Goal: Task Accomplishment & Management: Manage account settings

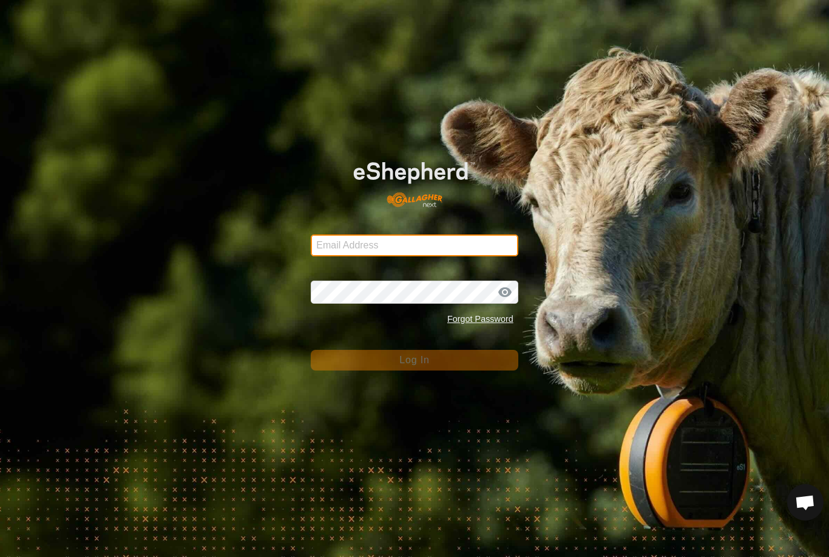
click at [387, 252] on input "Email Address" at bounding box center [415, 245] width 208 height 22
type input "[EMAIL_ADDRESS][DOMAIN_NAME]"
click at [415, 360] on button "Log In" at bounding box center [415, 360] width 208 height 21
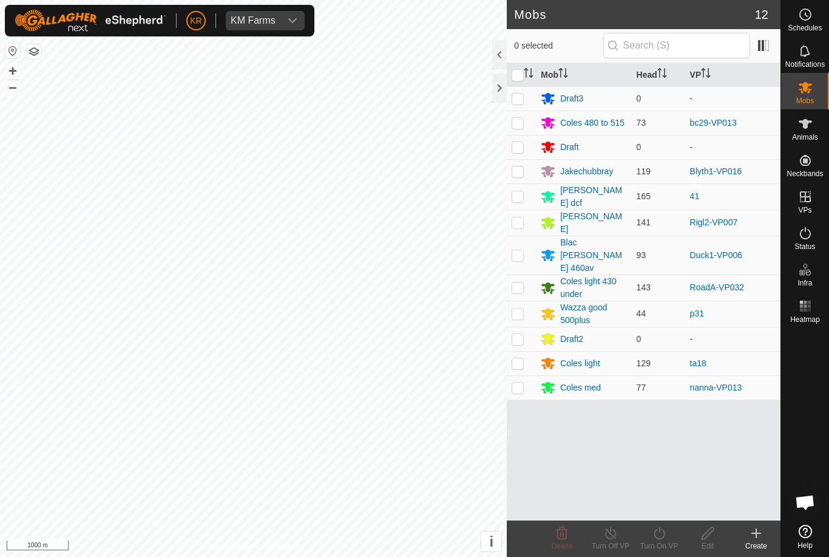
click at [517, 202] on td at bounding box center [521, 196] width 29 height 26
checkbox input "true"
click at [665, 537] on icon at bounding box center [659, 533] width 15 height 15
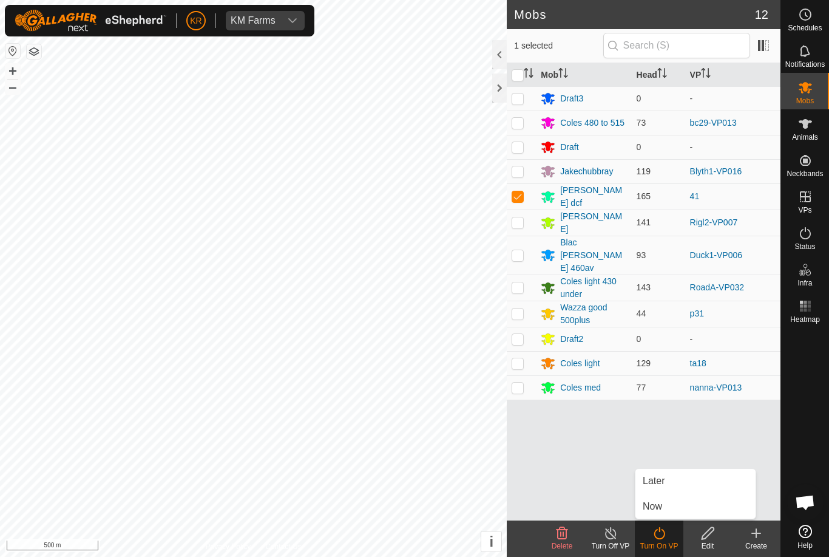
click at [671, 505] on link "Now" at bounding box center [695, 506] width 120 height 24
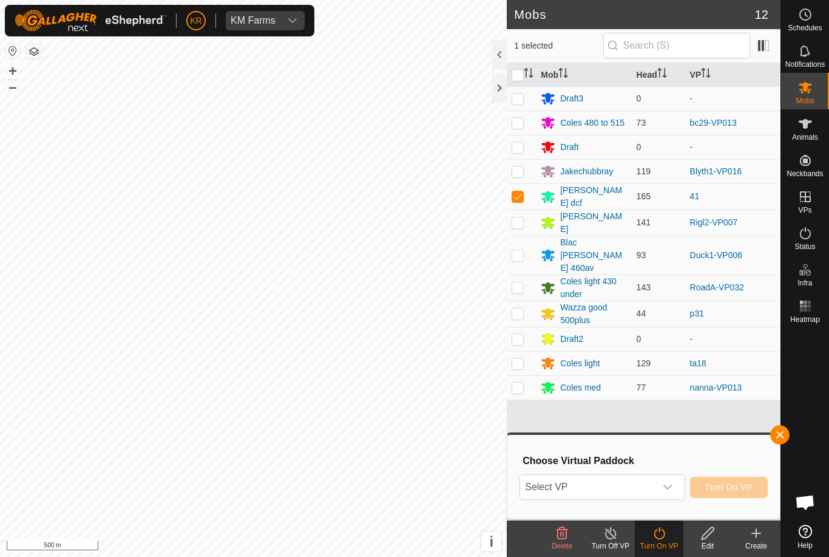
click at [654, 489] on span "Select VP" at bounding box center [587, 487] width 135 height 24
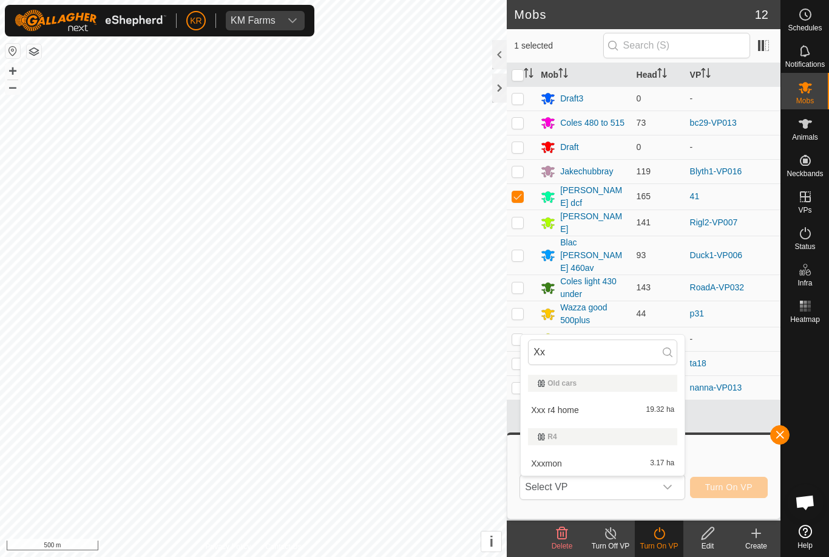
type input "Xx"
click at [626, 415] on div "Xxx r4 home 19.32 ha" at bounding box center [602, 409] width 149 height 15
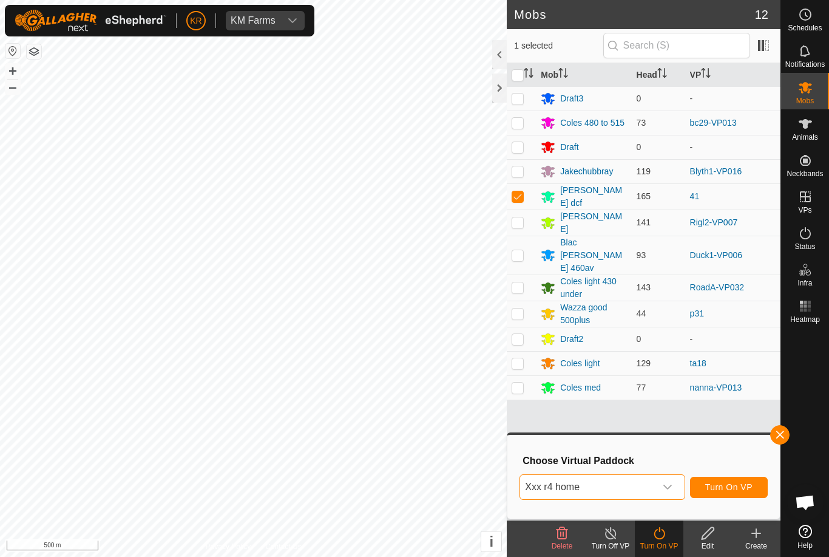
click at [727, 487] on span "Turn On VP" at bounding box center [728, 487] width 47 height 10
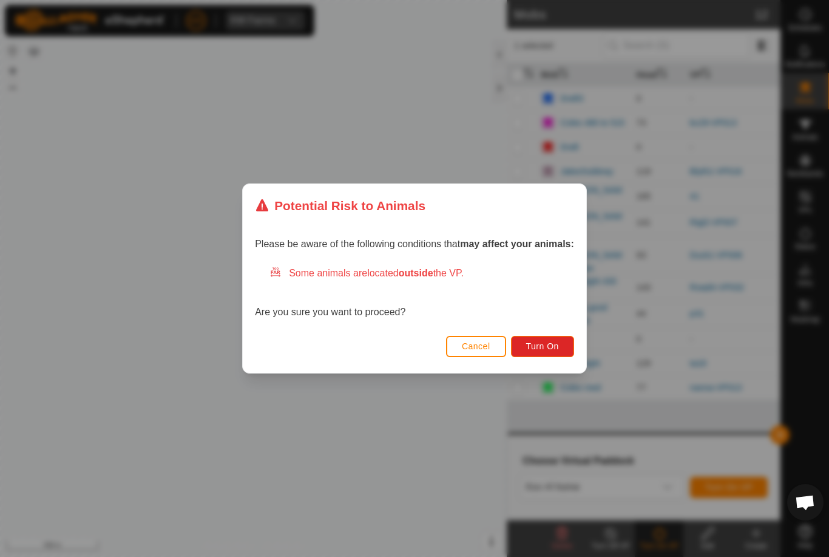
click at [566, 346] on button "Turn On" at bounding box center [542, 346] width 63 height 21
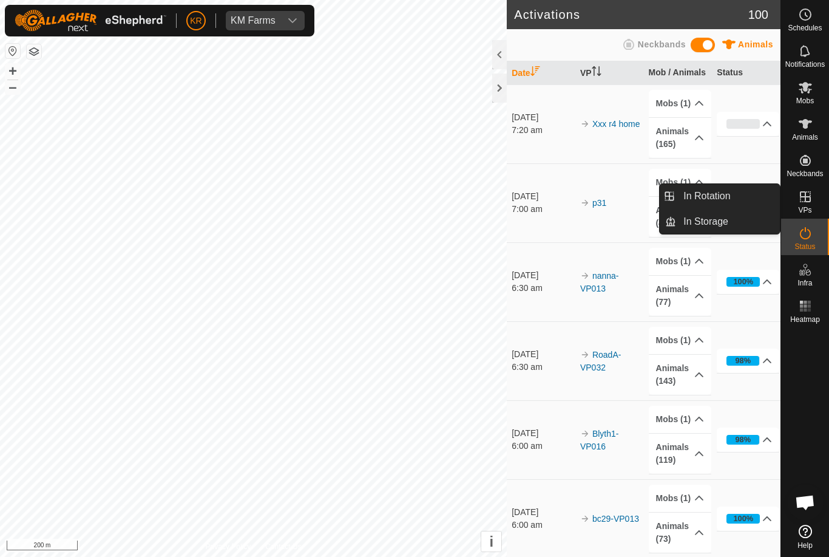
click at [748, 200] on link "In Rotation" at bounding box center [728, 196] width 104 height 24
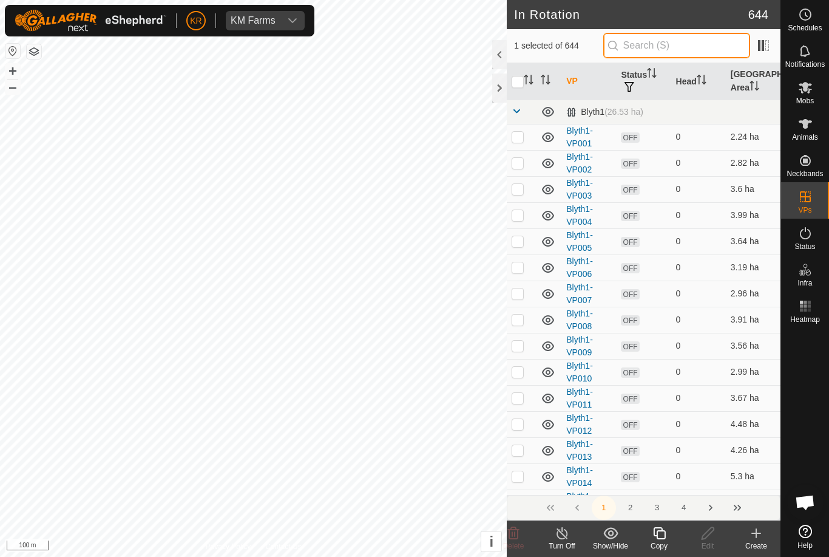
click at [677, 38] on input "text" at bounding box center [676, 45] width 147 height 25
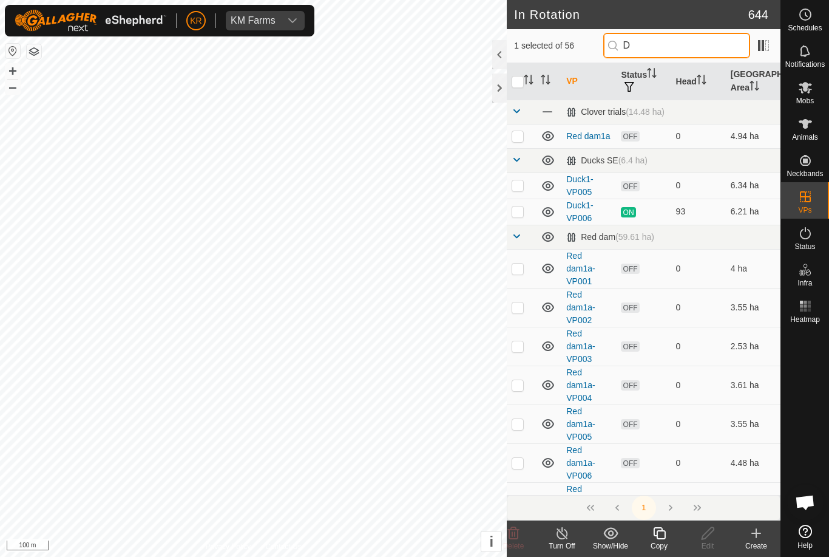
type input "D"
click at [514, 183] on p-checkbox at bounding box center [518, 185] width 12 height 10
checkbox input "true"
click at [517, 83] on input "checkbox" at bounding box center [518, 82] width 12 height 12
checkbox input "true"
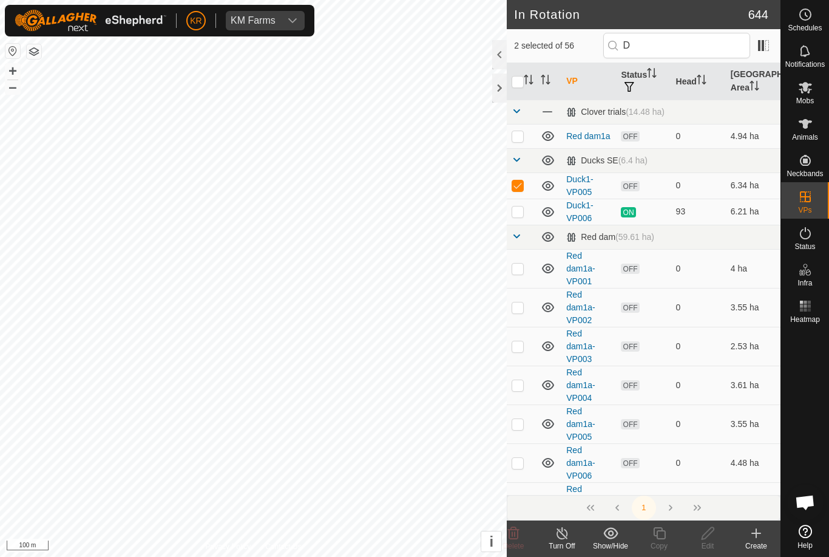
checkbox input "true"
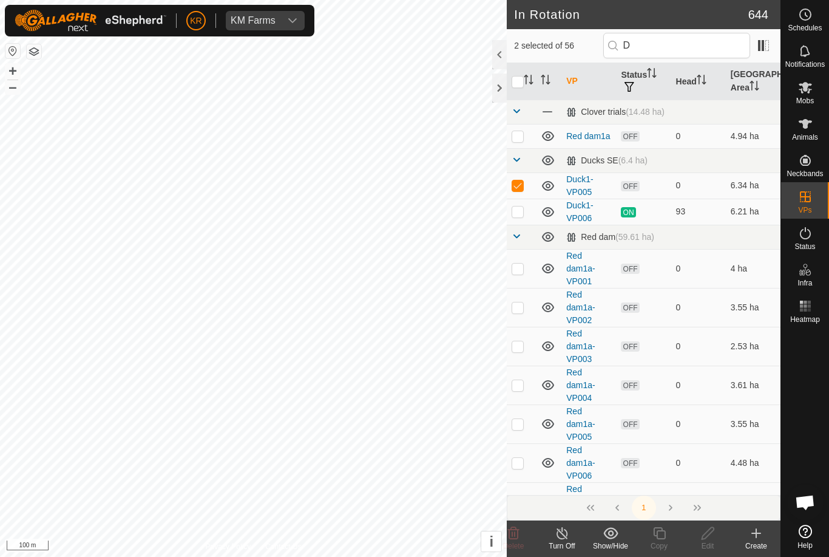
checkbox input "true"
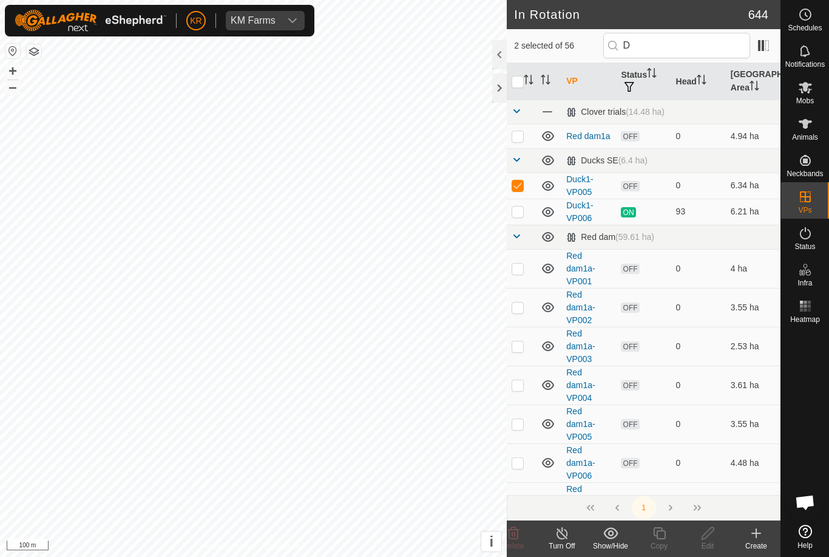
checkbox input "true"
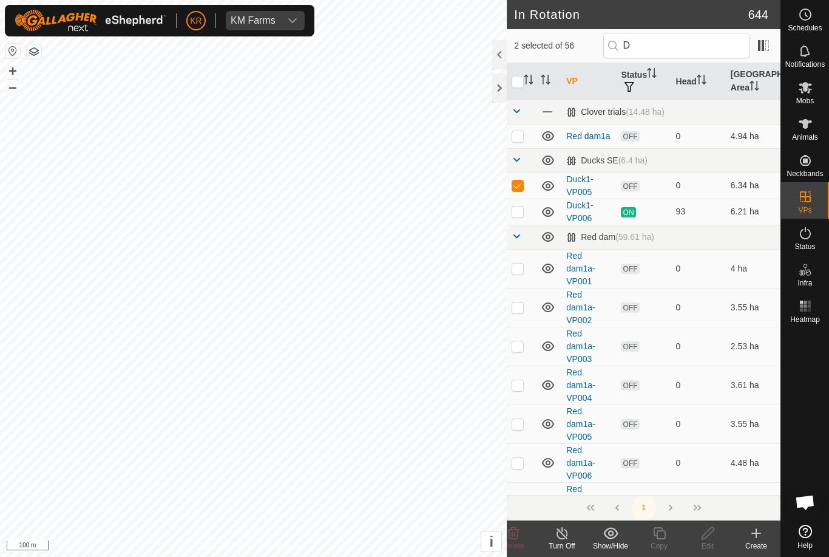
checkbox input "true"
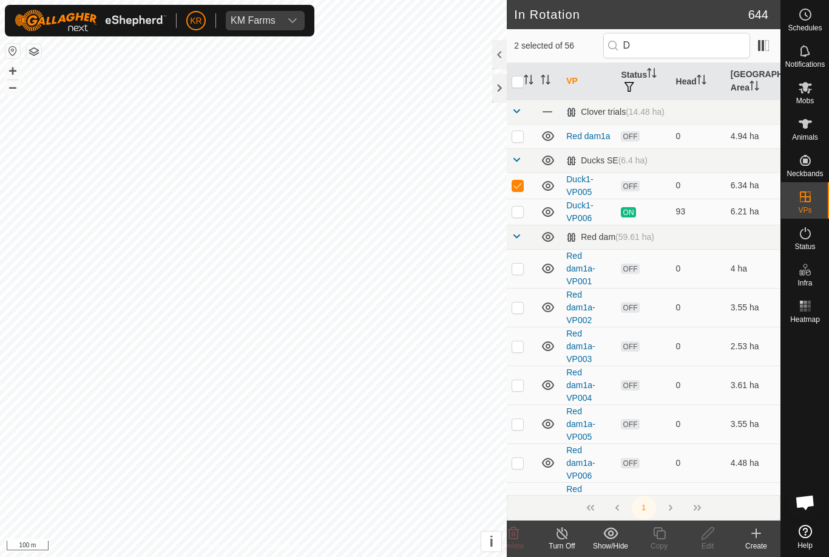
checkbox input "true"
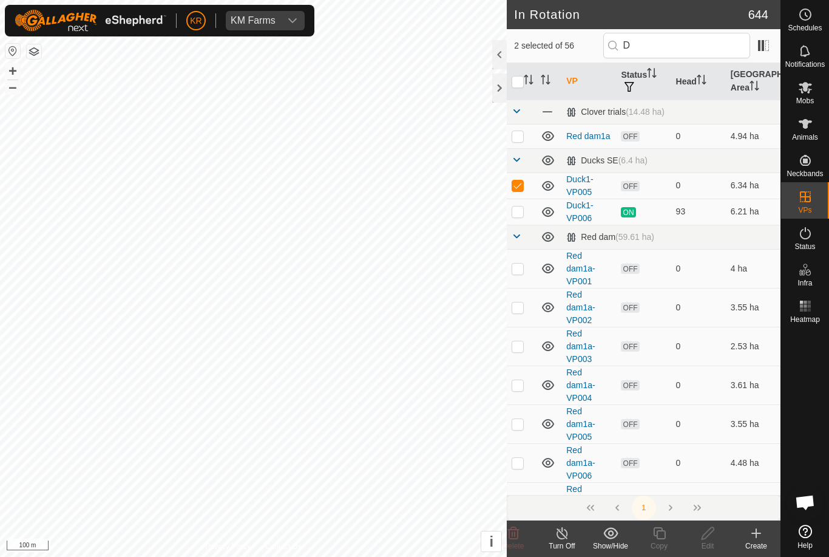
checkbox input "true"
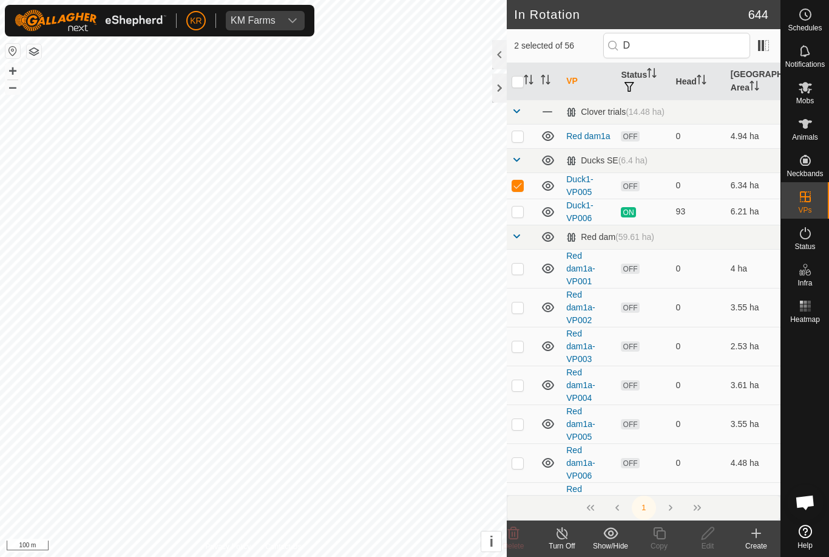
checkbox input "true"
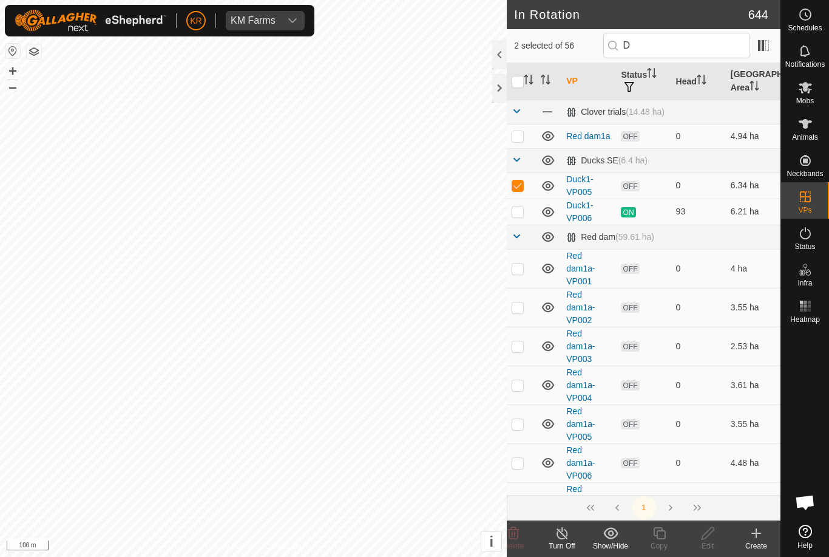
checkbox input "true"
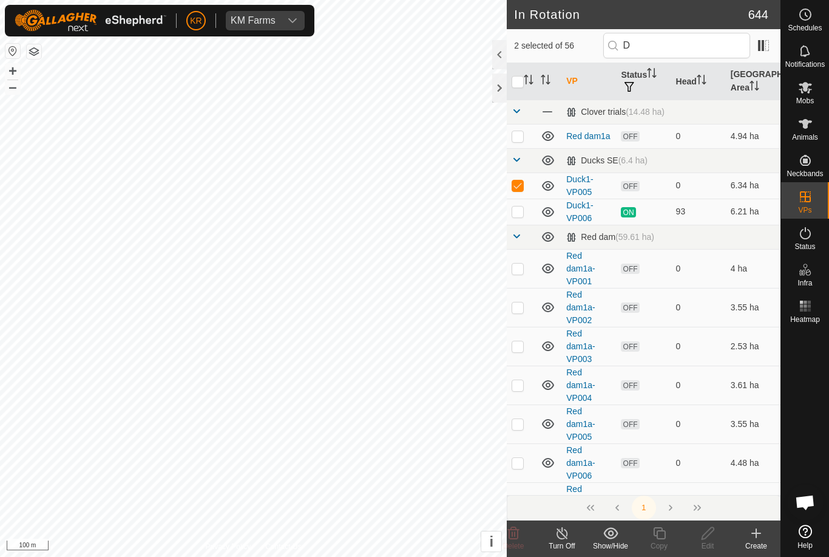
checkbox input "true"
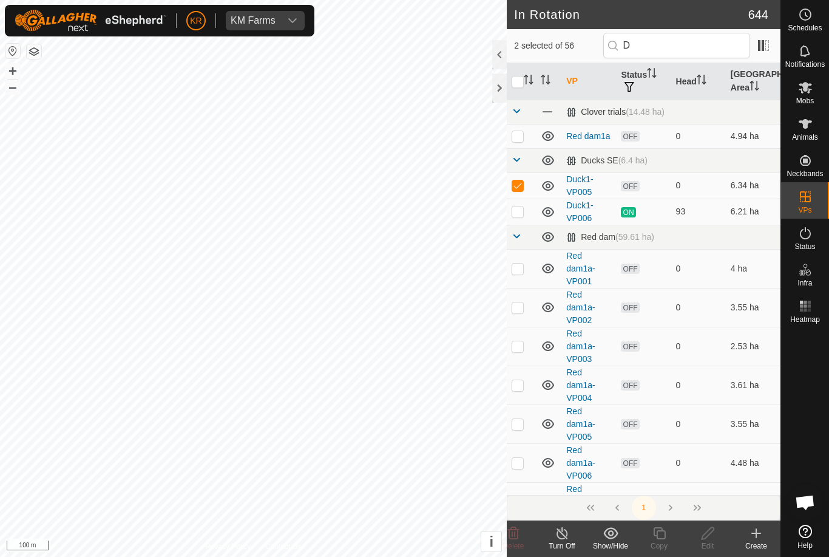
checkbox input "true"
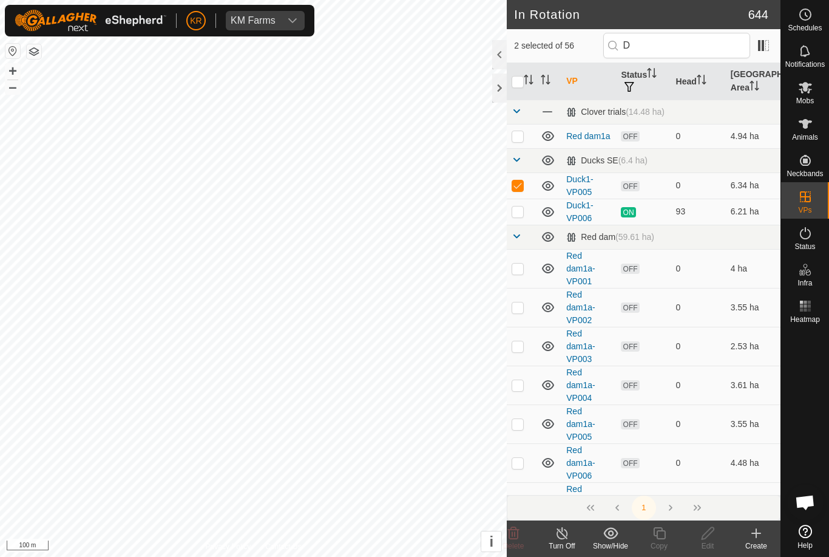
checkbox input "true"
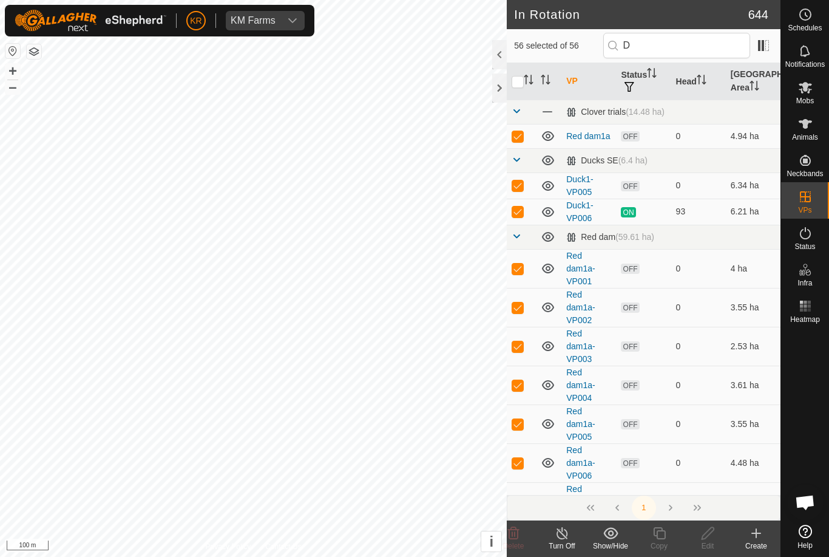
click at [521, 83] on input "checkbox" at bounding box center [518, 82] width 12 height 12
checkbox input "false"
click at [505, 81] on div at bounding box center [499, 87] width 15 height 29
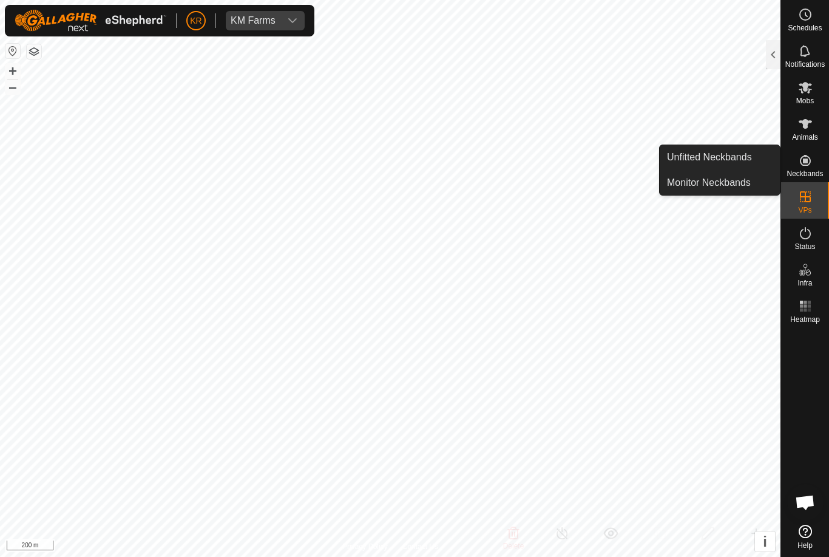
click at [747, 164] on span "Unfitted Neckbands" at bounding box center [709, 157] width 85 height 15
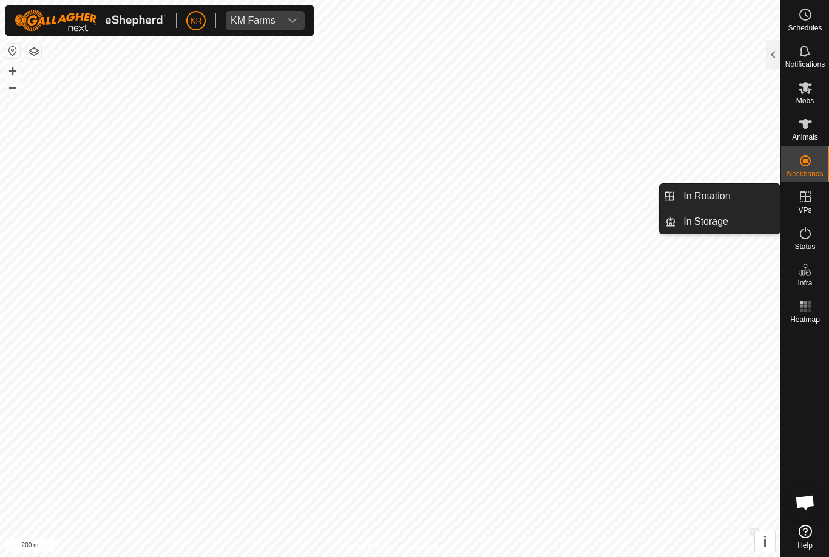
click at [744, 202] on link "In Rotation" at bounding box center [728, 196] width 104 height 24
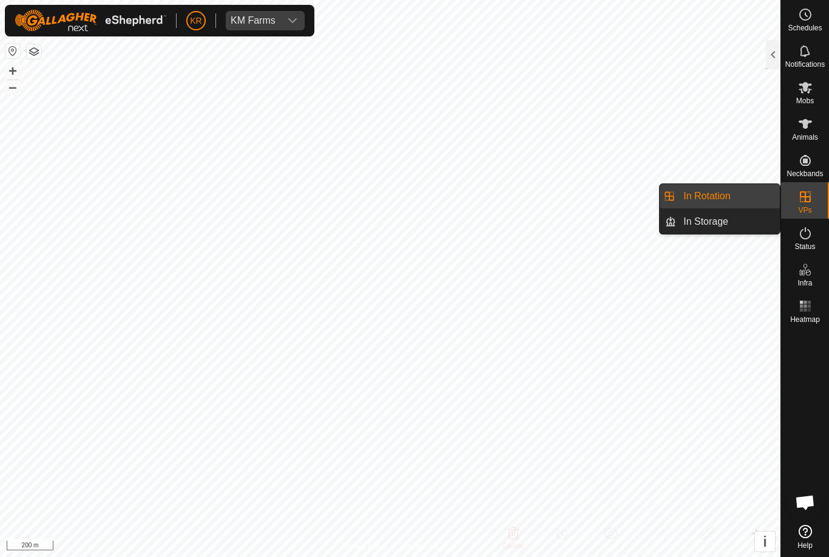
click at [740, 191] on link "In Rotation" at bounding box center [728, 196] width 104 height 24
click at [775, 62] on div at bounding box center [773, 54] width 15 height 29
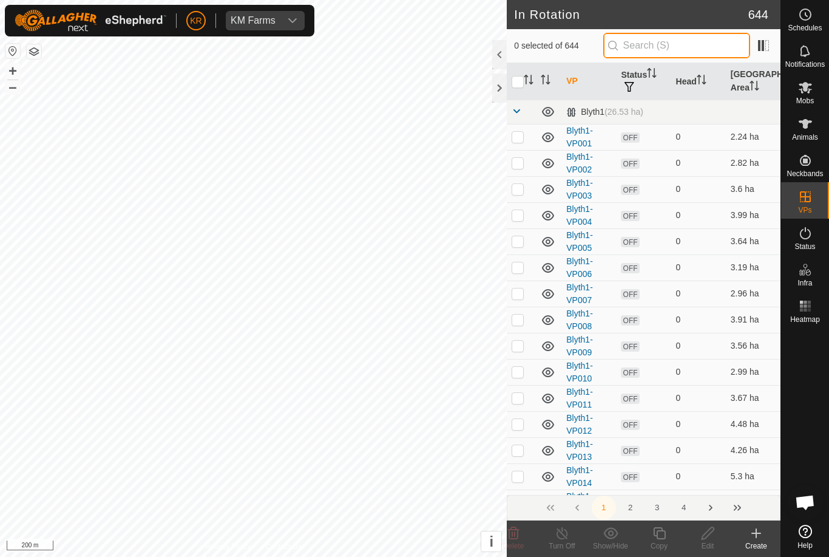
click at [677, 47] on input "text" at bounding box center [676, 45] width 147 height 25
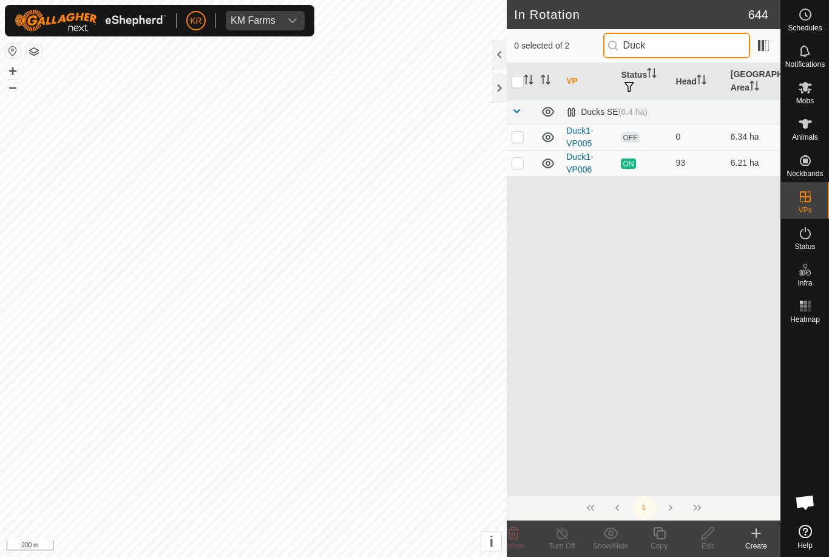
type input "Duck"
click at [524, 138] on td at bounding box center [521, 137] width 29 height 26
checkbox input "true"
click at [700, 540] on div "Edit" at bounding box center [707, 545] width 49 height 11
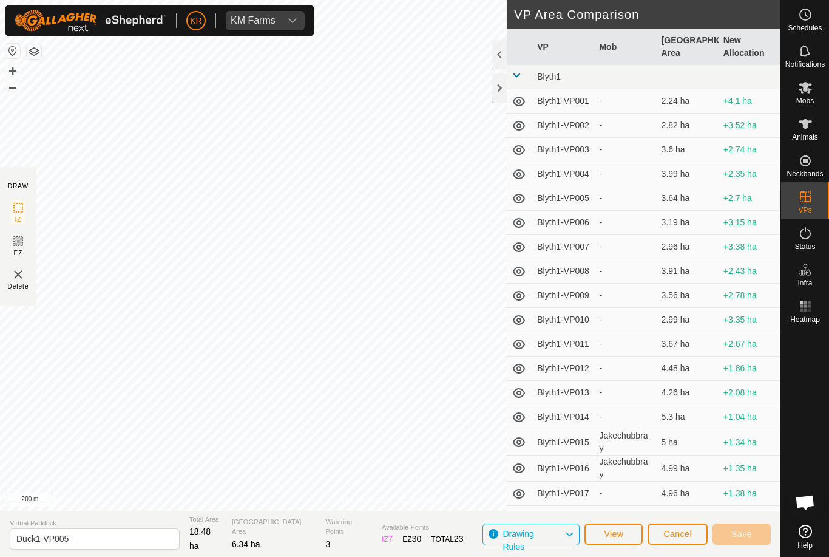
click at [706, 538] on button "Cancel" at bounding box center [678, 533] width 60 height 21
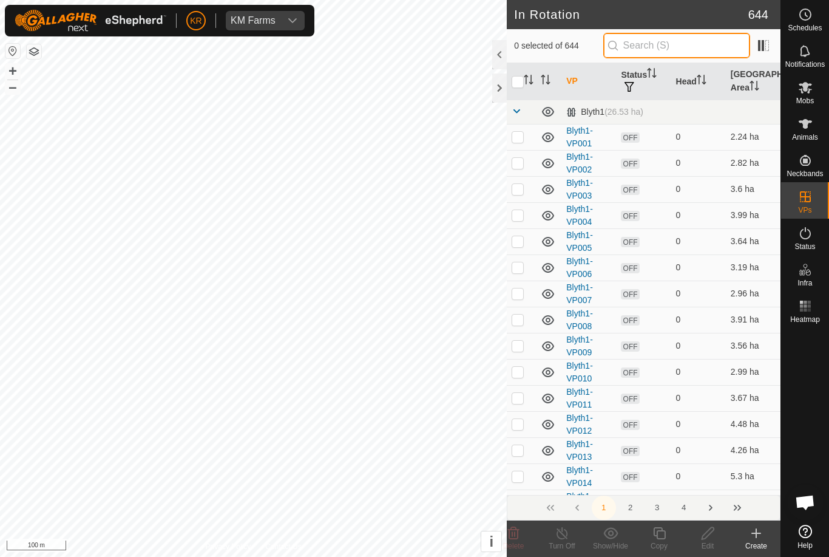
click at [686, 52] on input "text" at bounding box center [676, 45] width 147 height 25
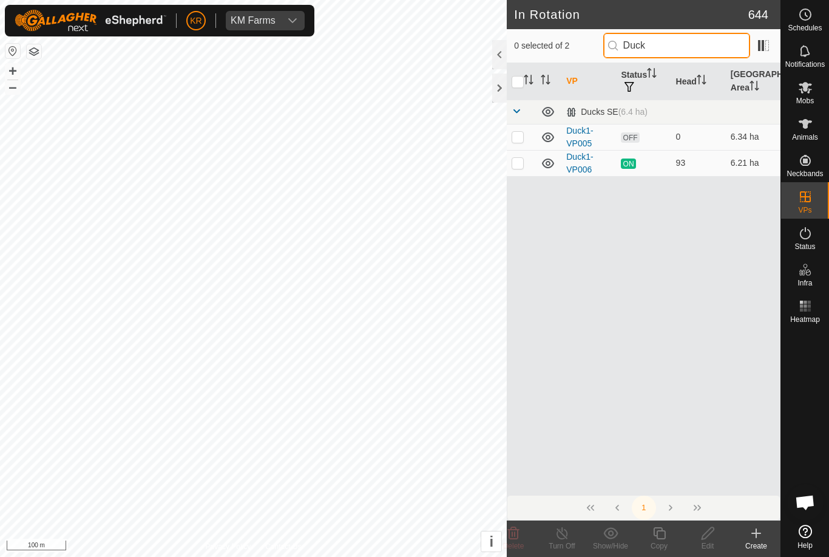
type input "Duck"
click at [525, 140] on td at bounding box center [521, 137] width 29 height 26
checkbox input "true"
click at [701, 540] on icon at bounding box center [707, 533] width 15 height 15
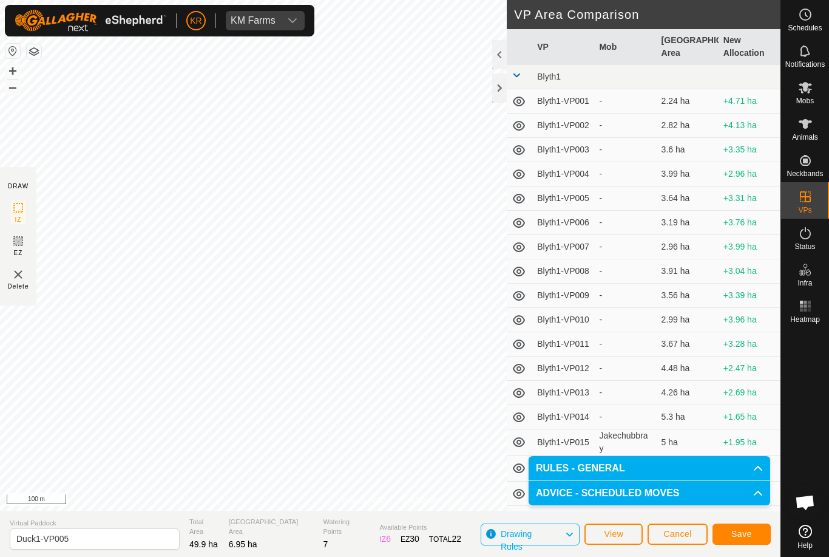
click at [743, 532] on span "Save" at bounding box center [741, 534] width 21 height 10
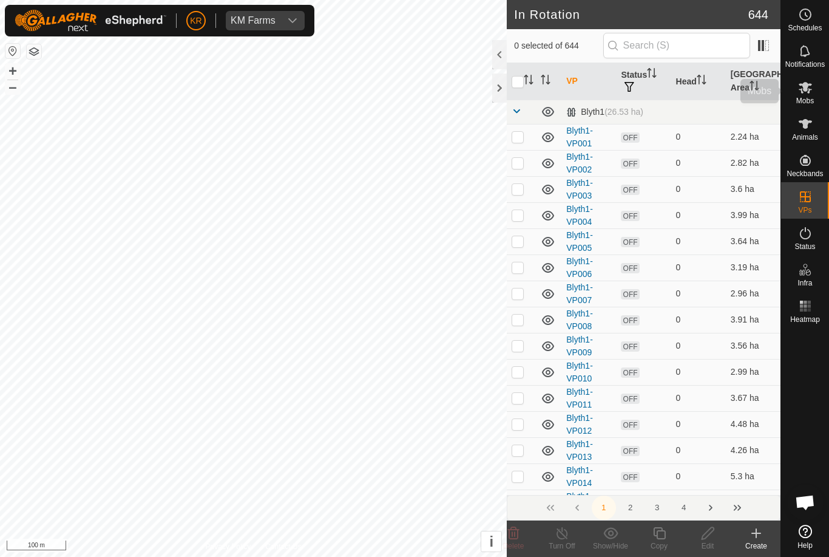
click at [813, 93] on es-mob-svg-icon at bounding box center [805, 87] width 22 height 19
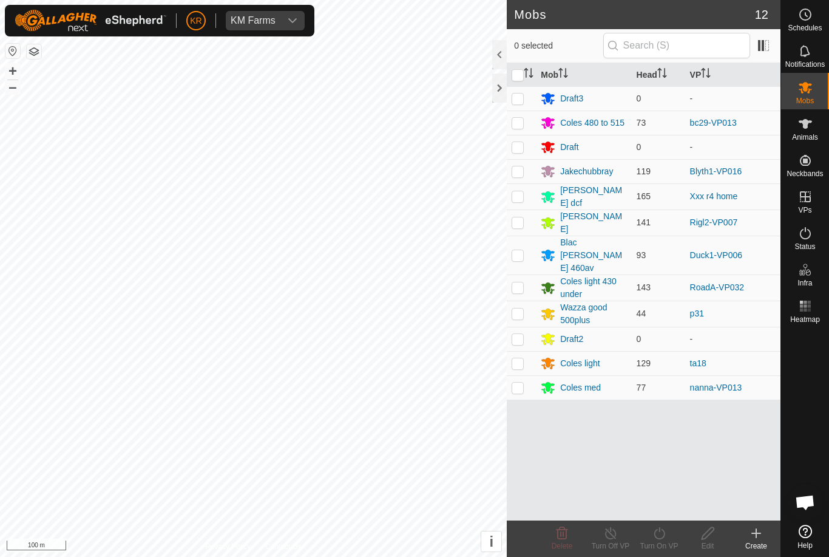
click at [523, 251] on td at bounding box center [521, 254] width 29 height 39
checkbox input "true"
click at [658, 543] on div "Turn On VP" at bounding box center [659, 545] width 49 height 11
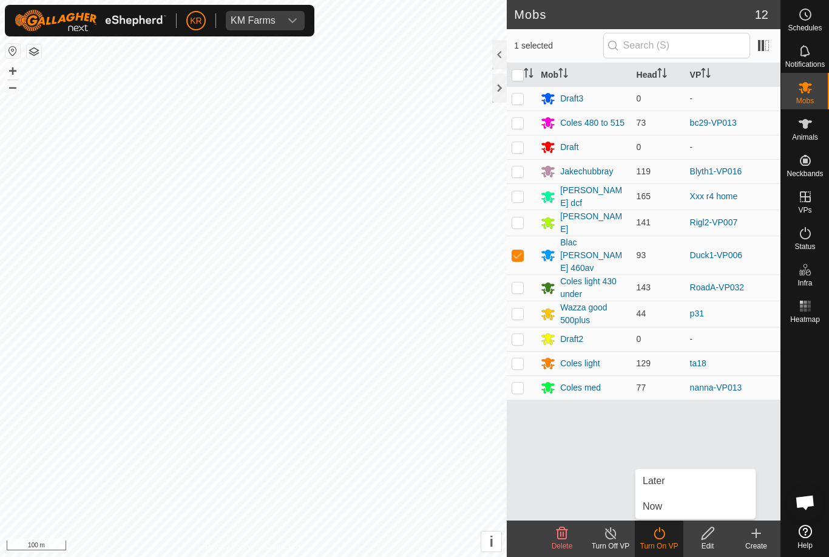
click at [675, 510] on link "Now" at bounding box center [695, 506] width 120 height 24
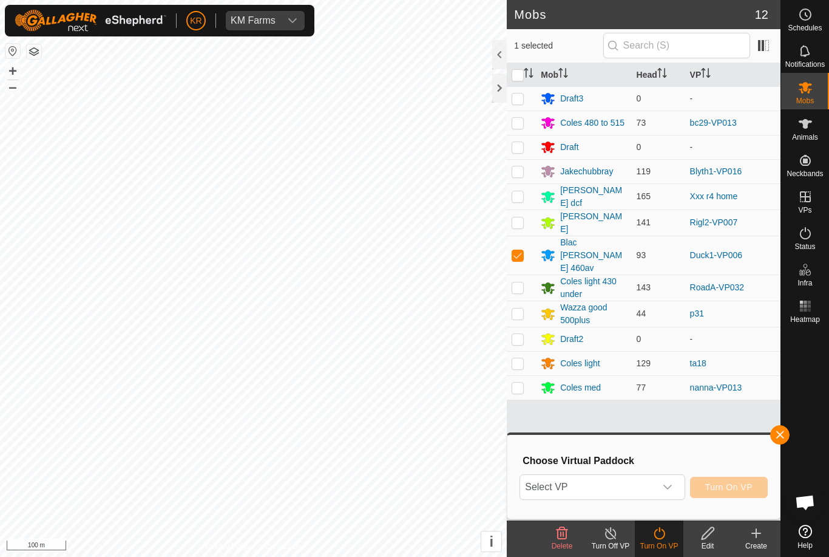
click at [642, 496] on span "Select VP" at bounding box center [587, 487] width 135 height 24
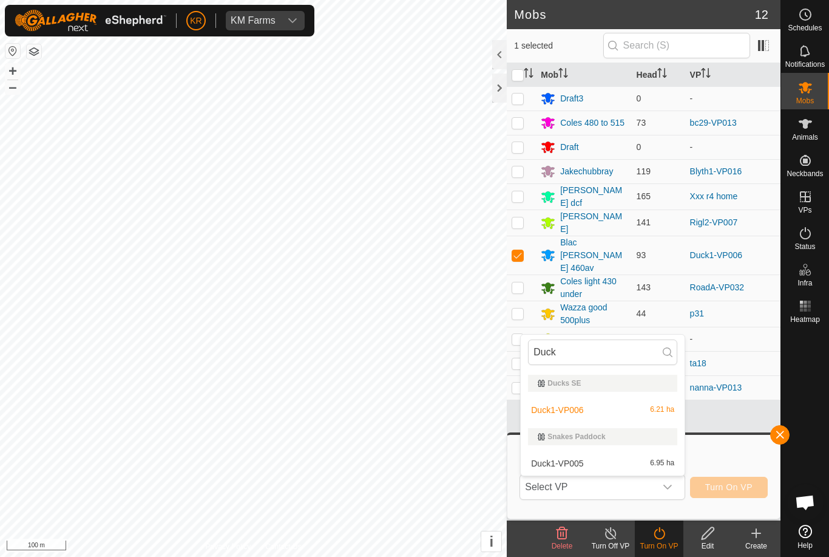
type input "Duck"
click at [605, 466] on div "Duck1-VP005 6.95 ha" at bounding box center [602, 463] width 149 height 15
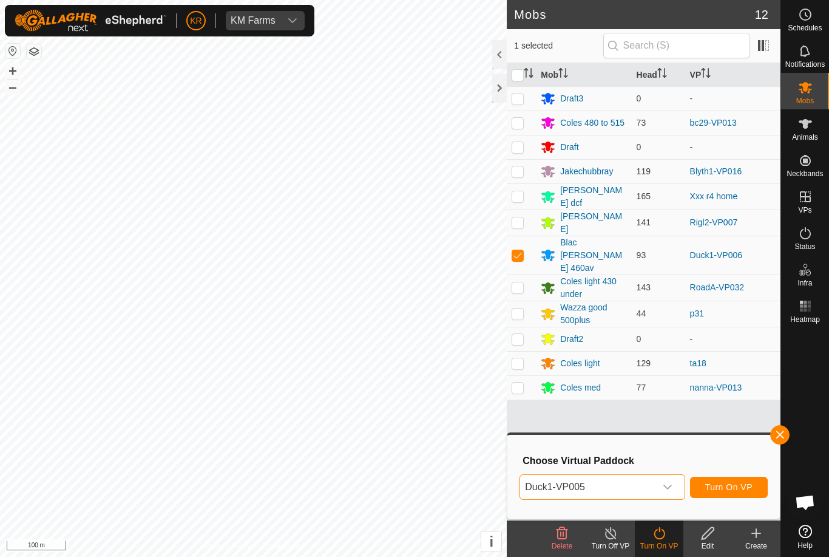
click at [716, 487] on span "Turn On VP" at bounding box center [728, 487] width 47 height 10
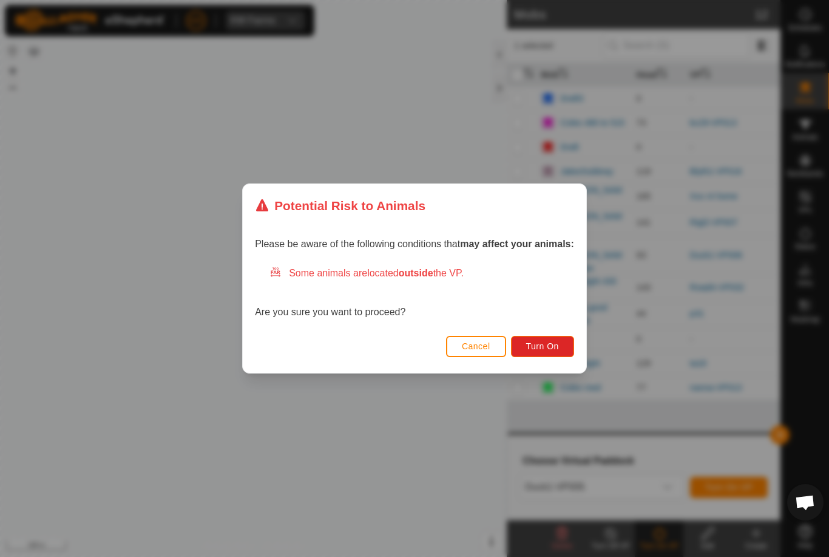
click at [544, 349] on span "Turn On" at bounding box center [542, 346] width 33 height 10
